Goal: Ask a question

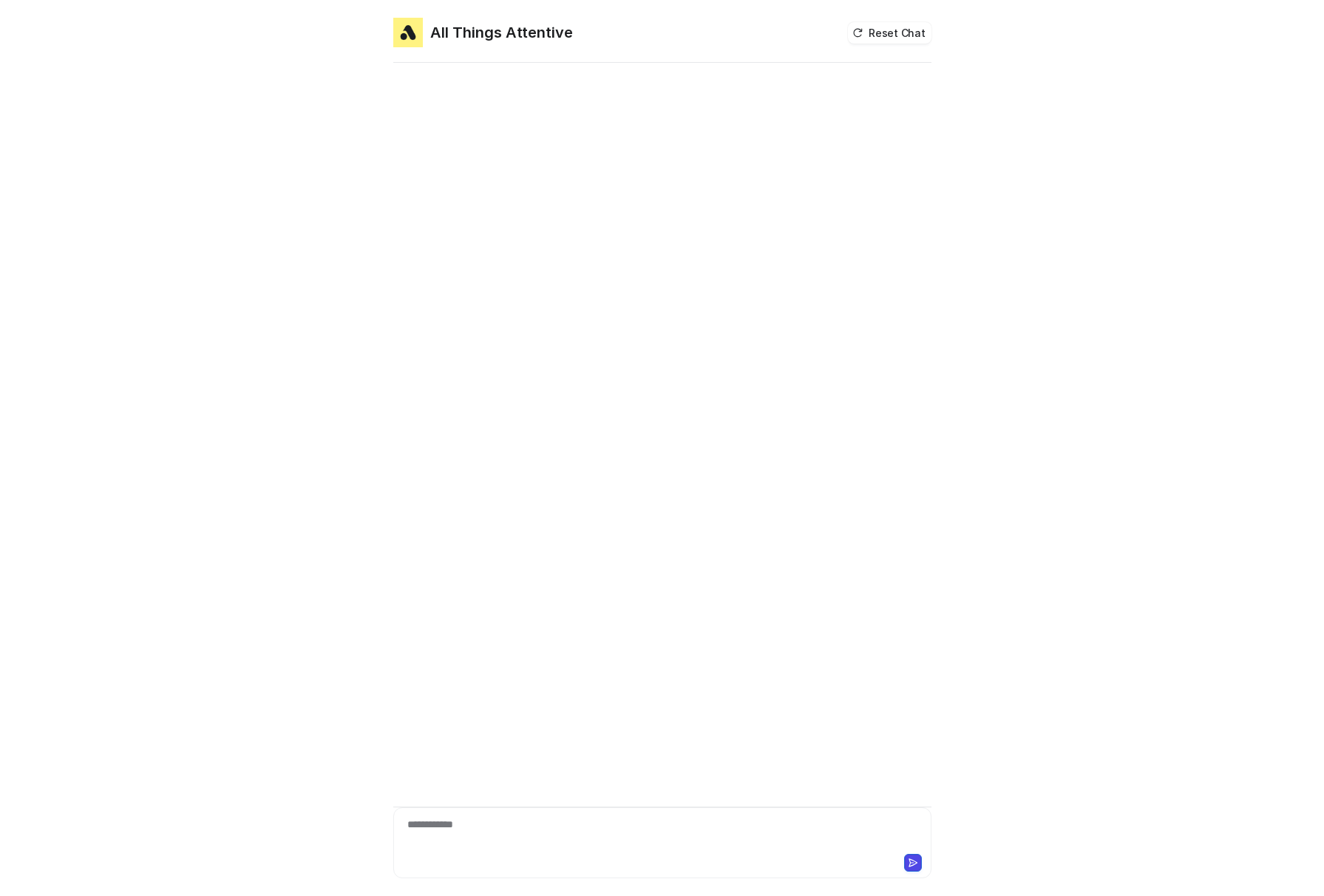
click at [519, 840] on div "**********" at bounding box center [662, 834] width 531 height 34
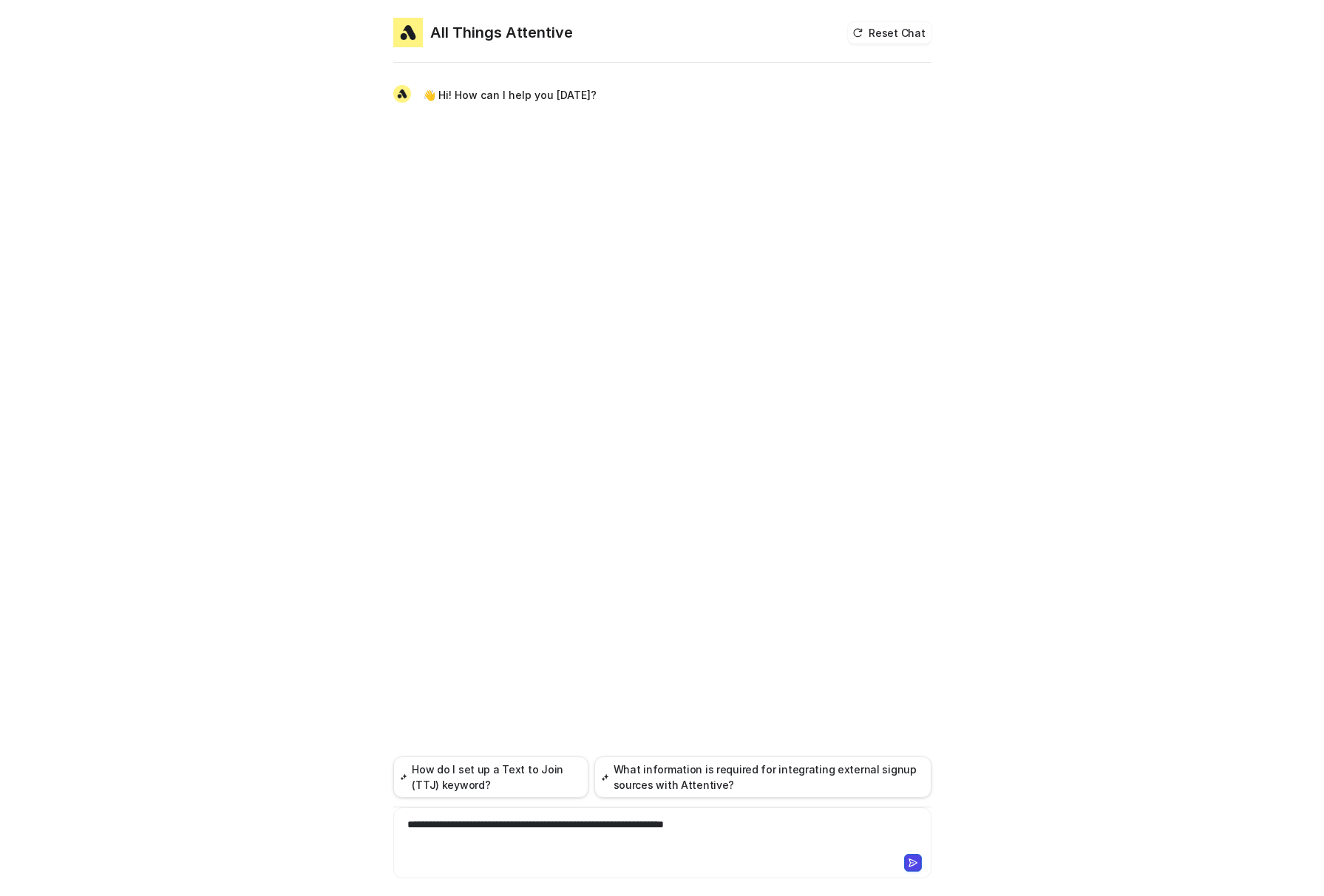
click at [772, 824] on div "**********" at bounding box center [662, 834] width 531 height 34
click at [585, 846] on div "**********" at bounding box center [662, 834] width 531 height 34
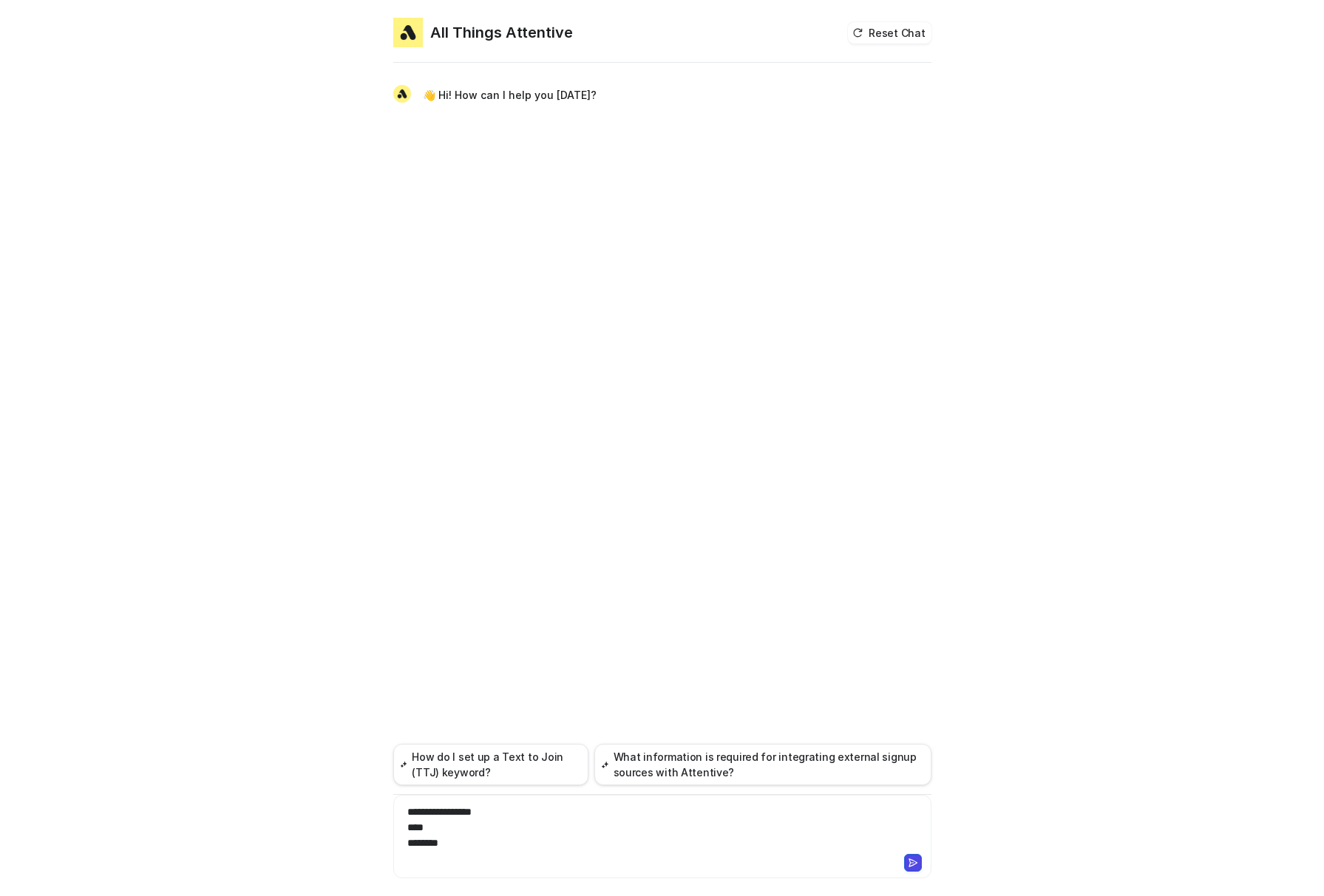
click at [469, 812] on div "**********" at bounding box center [662, 828] width 531 height 47
